Goal: Navigation & Orientation: Find specific page/section

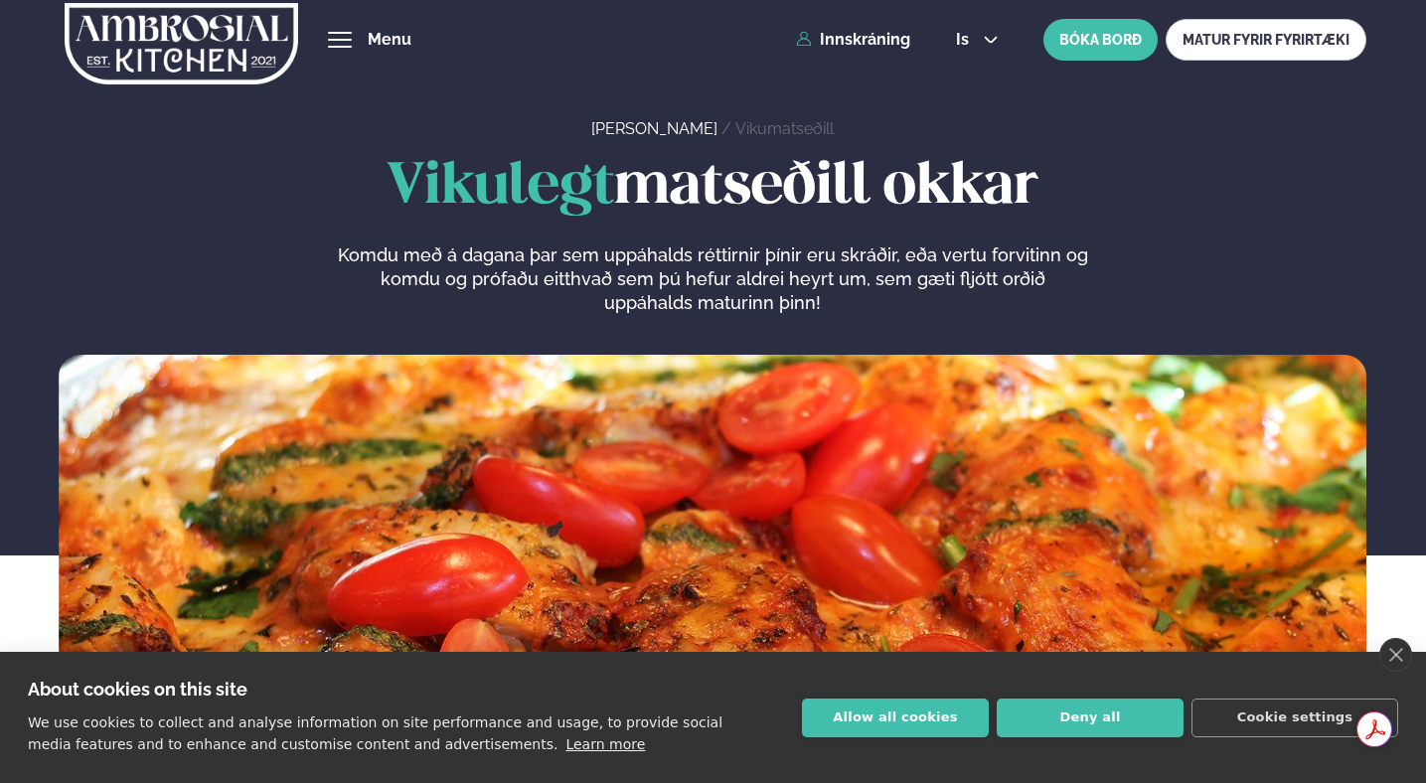
click at [215, 248] on div "Vikulegt matseðill okkar Komdu með á dagana þar sem uppáhalds réttirnir þínir e…" at bounding box center [713, 235] width 1308 height 159
click at [0, 0] on link "Fyrirtækja veitingar" at bounding box center [0, 0] width 0 height 0
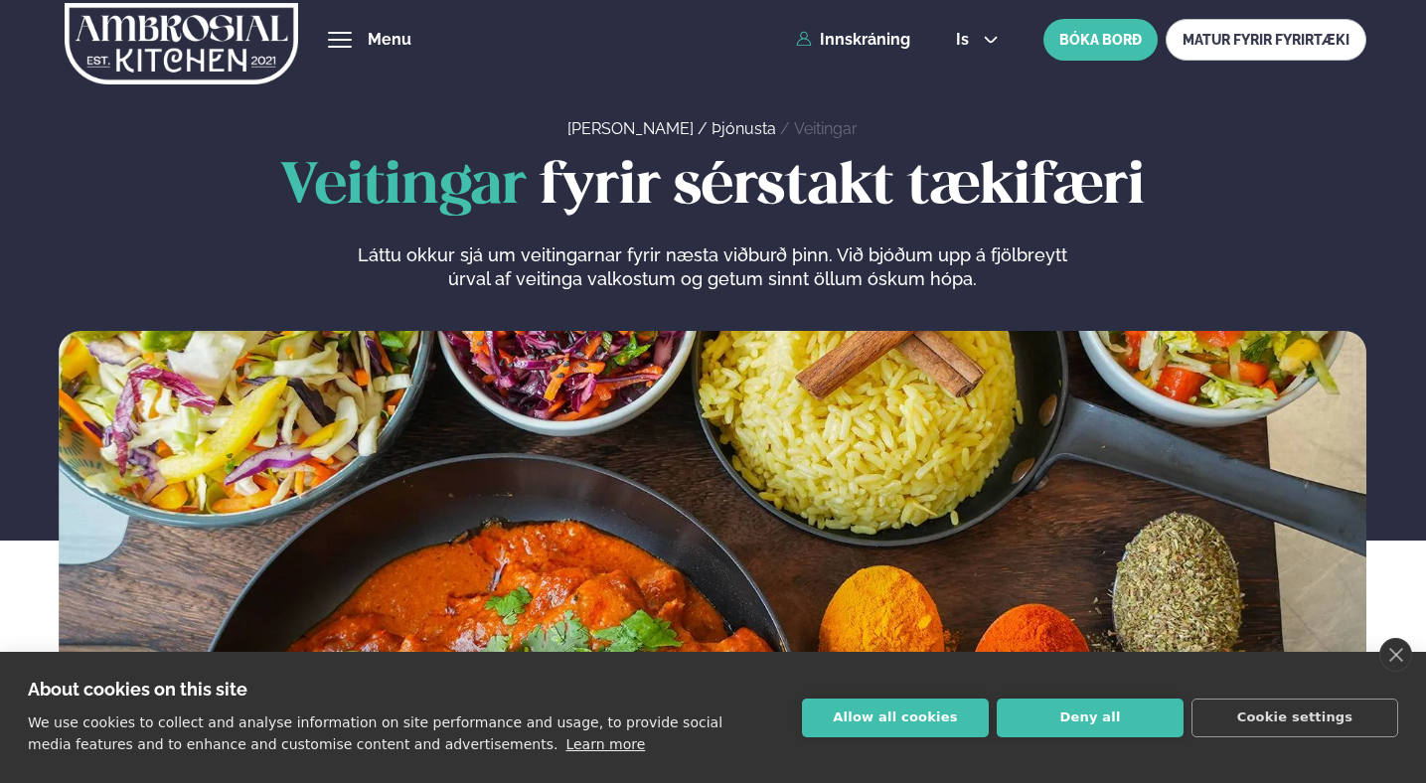
click at [0, 0] on link "Fyrirtækja veitingar" at bounding box center [0, 0] width 0 height 0
click at [901, 201] on h1 "Veitingar fyrir sérstakt tækifæri" at bounding box center [713, 188] width 1308 height 64
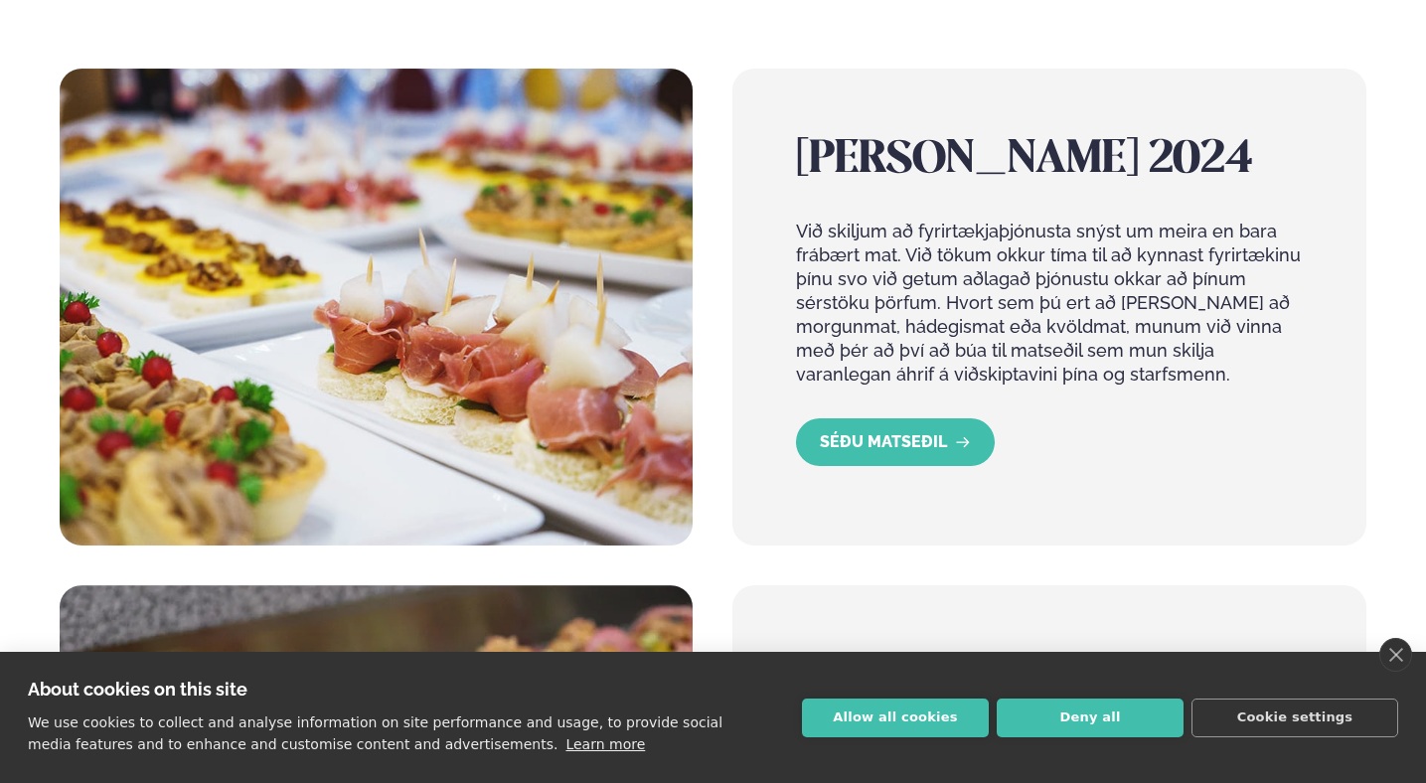
scroll to position [870, 0]
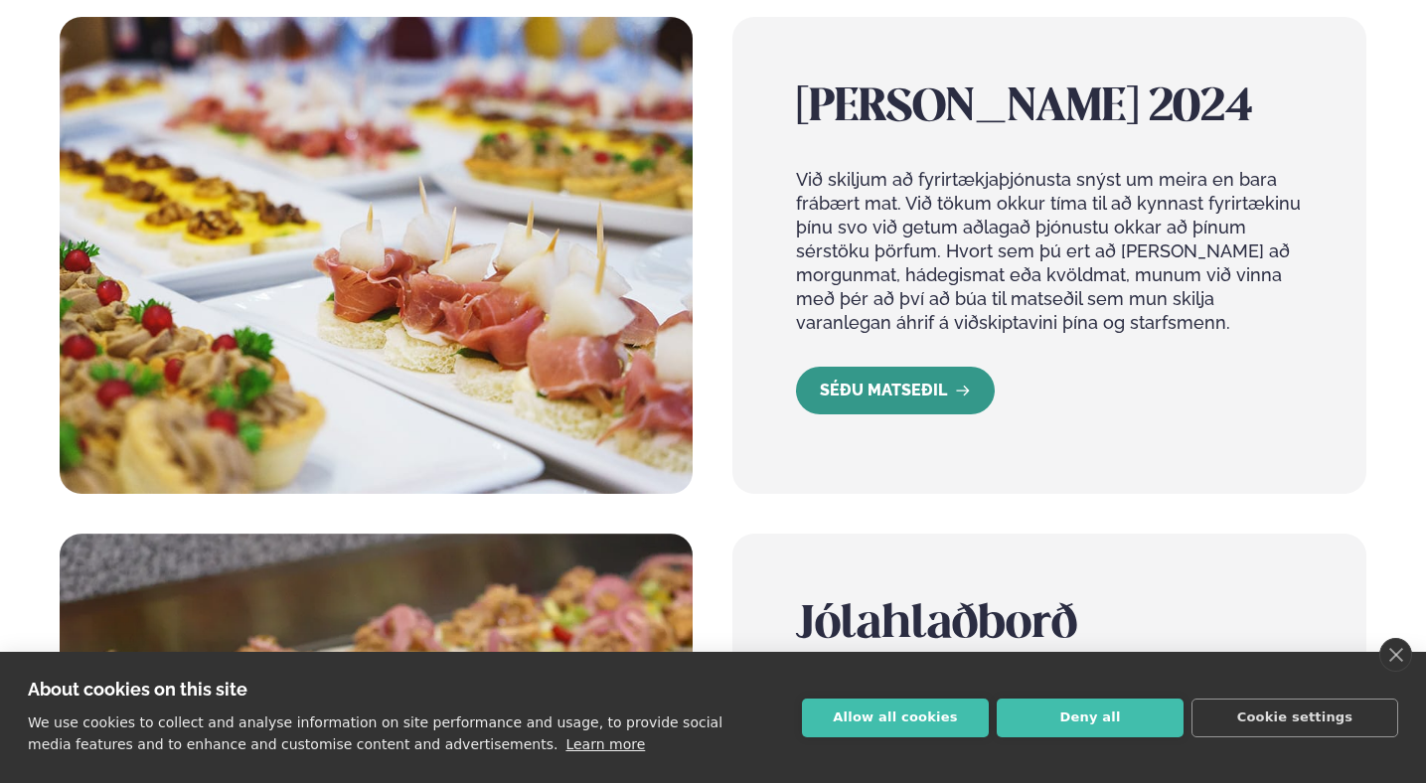
click at [906, 383] on link "SÉÐU MATSEÐIL" at bounding box center [895, 391] width 199 height 48
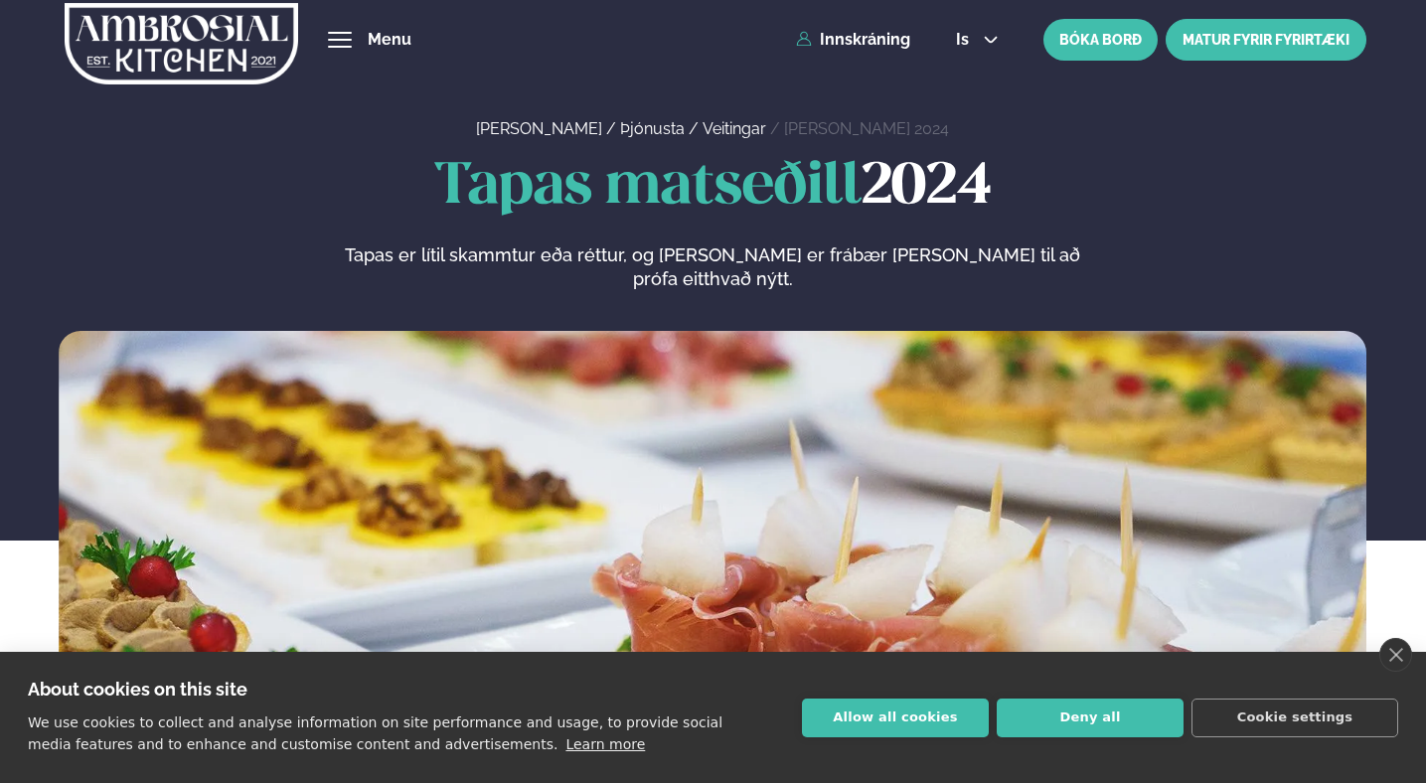
click at [1275, 30] on link "MATUR FYRIR FYRIRTÆKI" at bounding box center [1266, 40] width 201 height 42
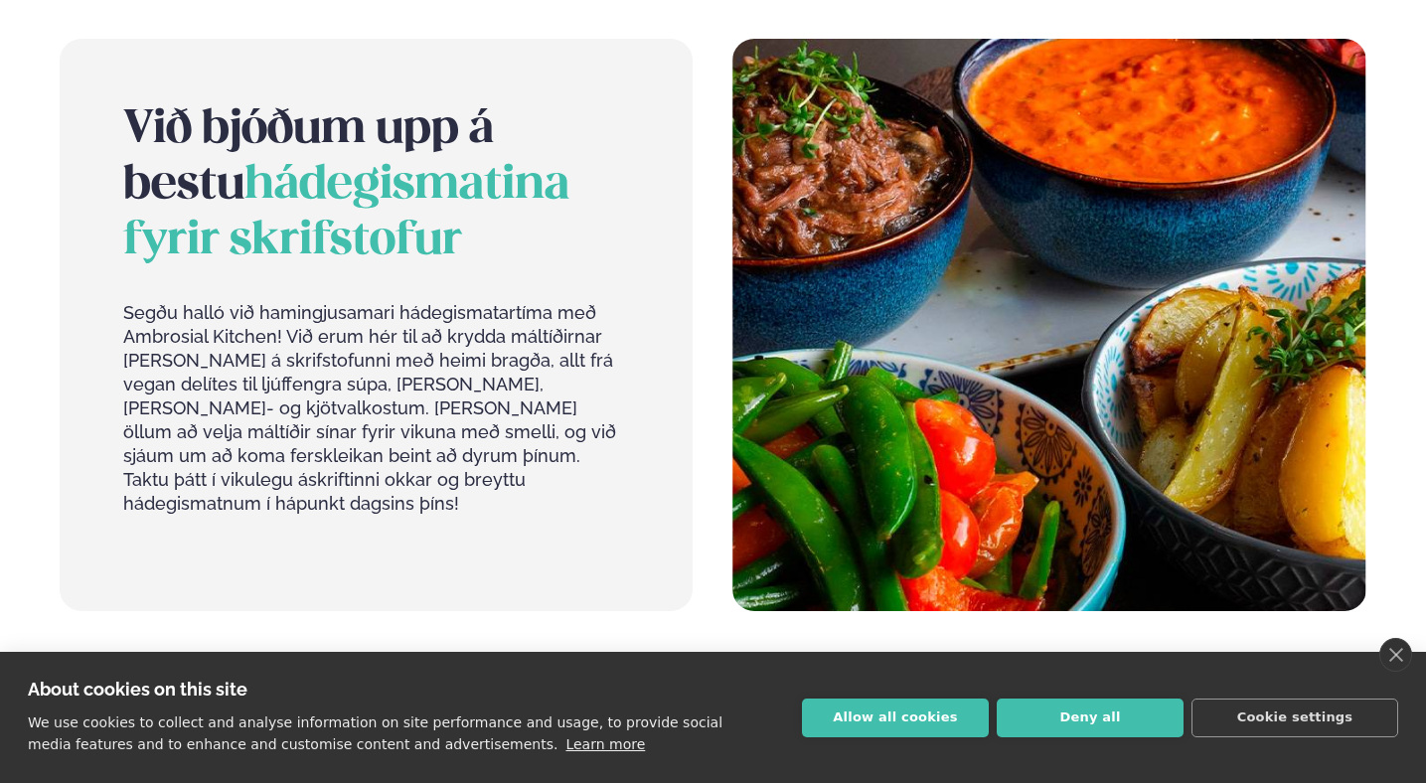
scroll to position [904, 0]
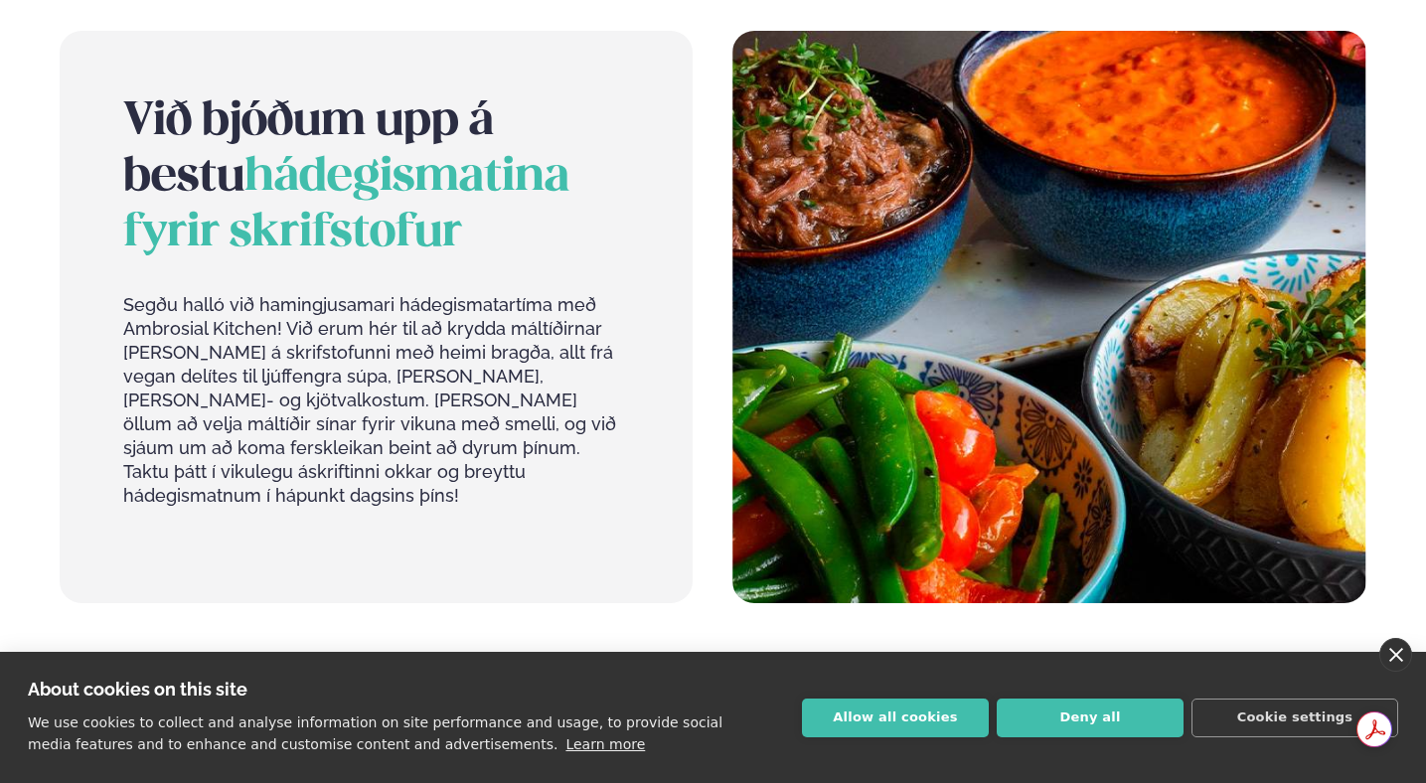
click at [1391, 659] on link "close" at bounding box center [1395, 655] width 33 height 34
